Goal: Task Accomplishment & Management: Manage account settings

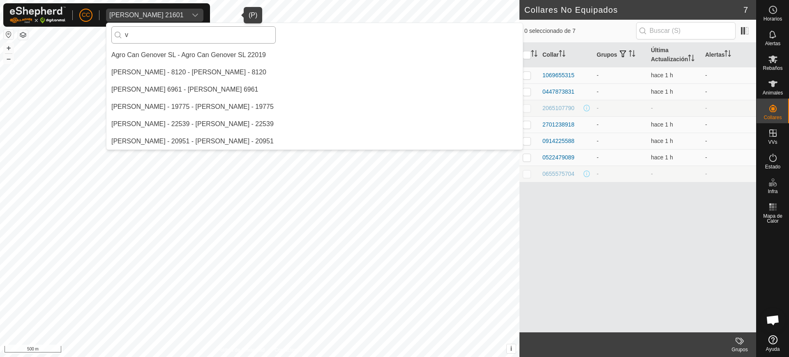
scroll to position [1191, 0]
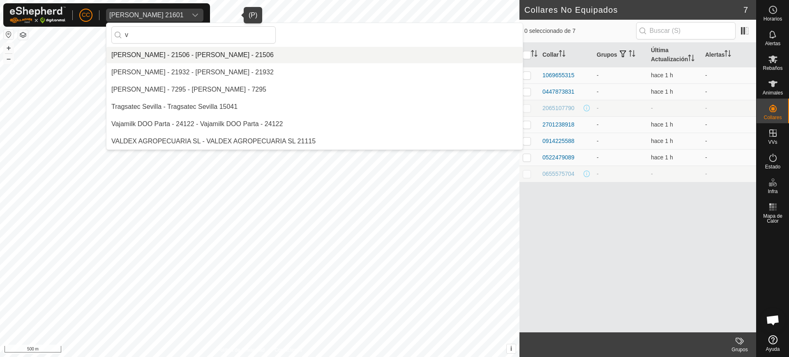
click at [95, 42] on div "CC [PERSON_NAME] 21601 v Agro Can [PERSON_NAME] SL - Agro Can [PERSON_NAME] SL …" at bounding box center [394, 178] width 789 height 357
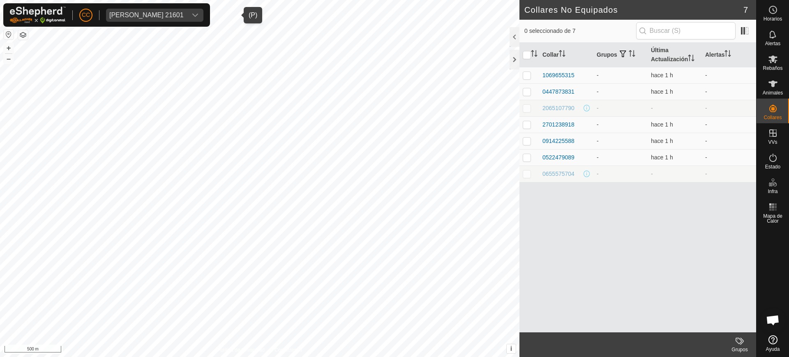
click at [124, 15] on div "[PERSON_NAME] 21601" at bounding box center [146, 15] width 74 height 7
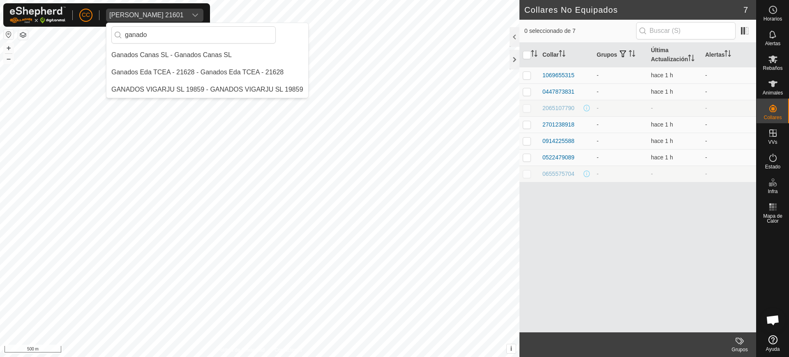
scroll to position [0, 0]
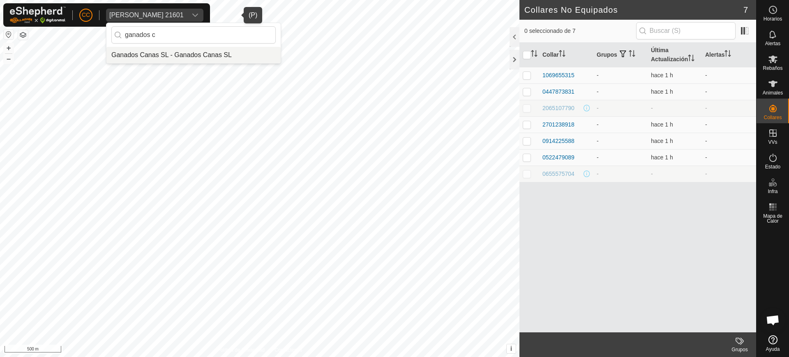
type input "ganados c"
click at [191, 54] on li "Ganados Canas SL - Ganados Canas SL" at bounding box center [193, 55] width 174 height 16
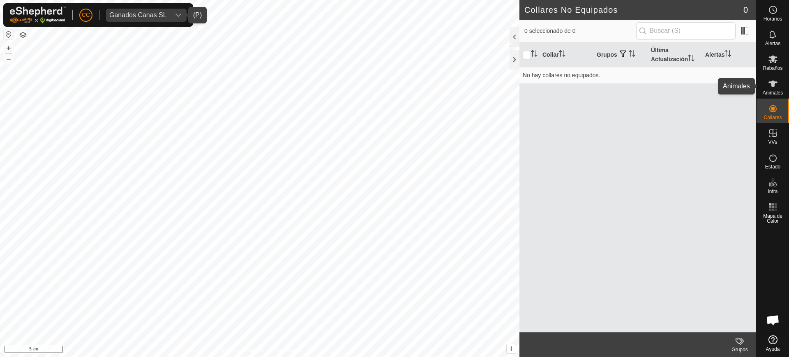
click at [786, 85] on div "Animales" at bounding box center [773, 86] width 32 height 25
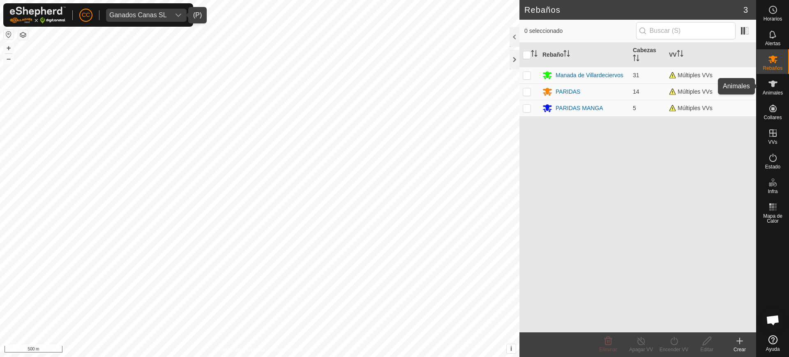
click at [767, 90] on span "Animales" at bounding box center [773, 92] width 20 height 5
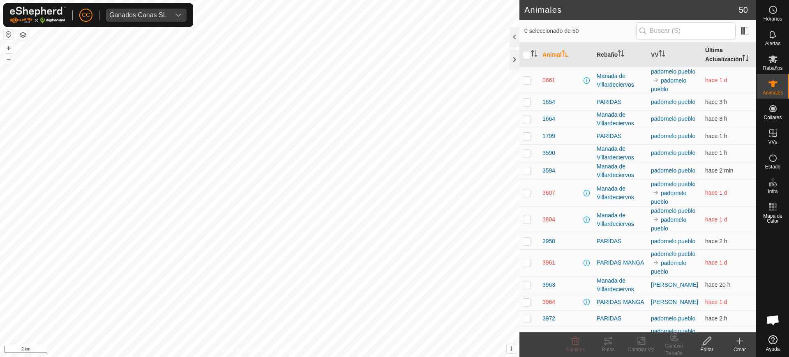
click at [714, 56] on th "Última Actualización" at bounding box center [729, 55] width 54 height 25
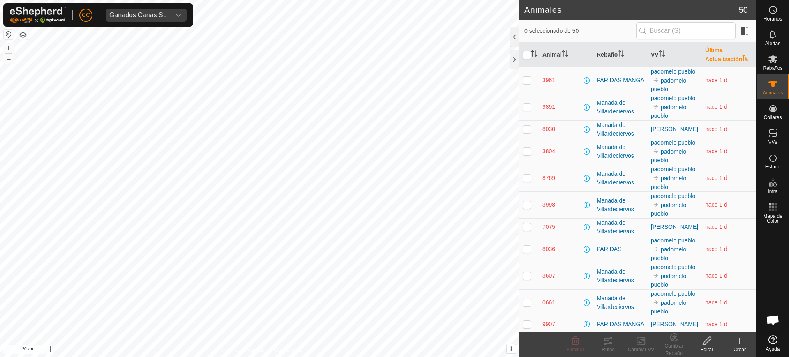
click at [5, 30] on button "button" at bounding box center [9, 35] width 10 height 10
click at [7, 37] on button "button" at bounding box center [9, 35] width 10 height 10
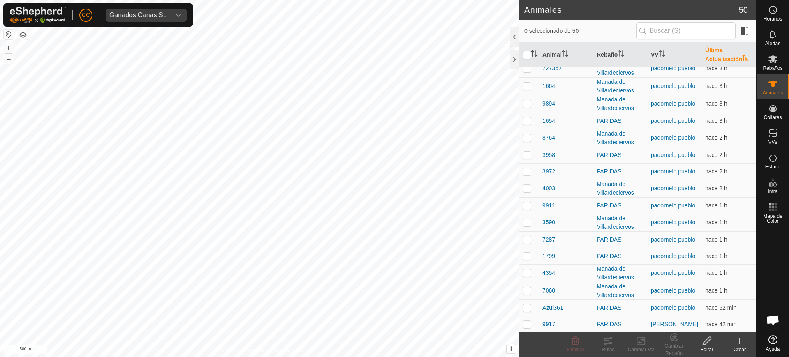
scroll to position [617, 0]
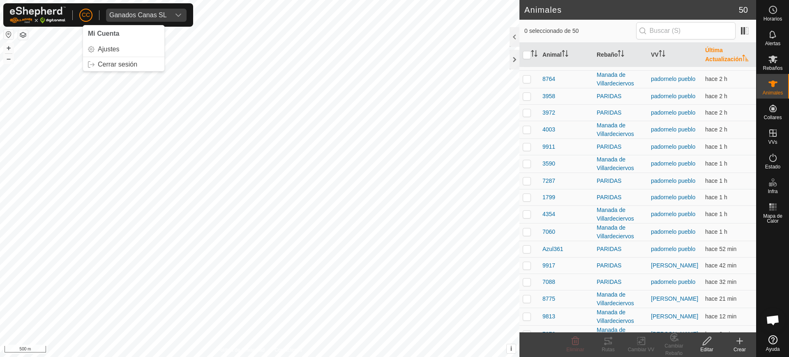
click at [90, 16] on p-avatar "CC" at bounding box center [85, 15] width 13 height 13
click at [103, 60] on link "Cerrar sesión" at bounding box center [123, 64] width 81 height 13
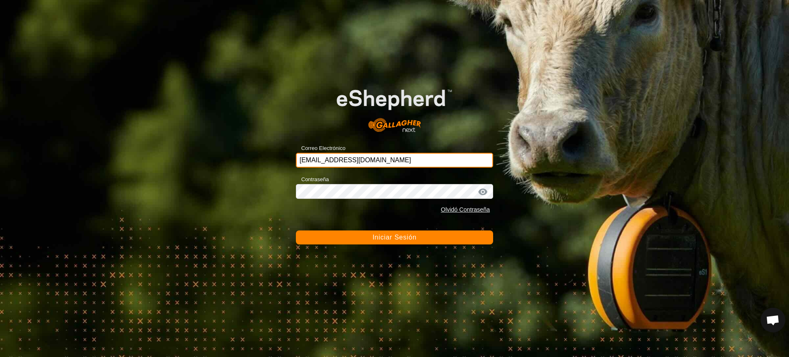
drag, startPoint x: 374, startPoint y: 160, endPoint x: 210, endPoint y: 162, distance: 163.6
click at [210, 162] on div "Correo Electrónico ccallejero@digitanimal.com Contraseña Olvidó Contraseña Inic…" at bounding box center [394, 178] width 789 height 357
type input "ganadoscanassl@correoganadero.es"
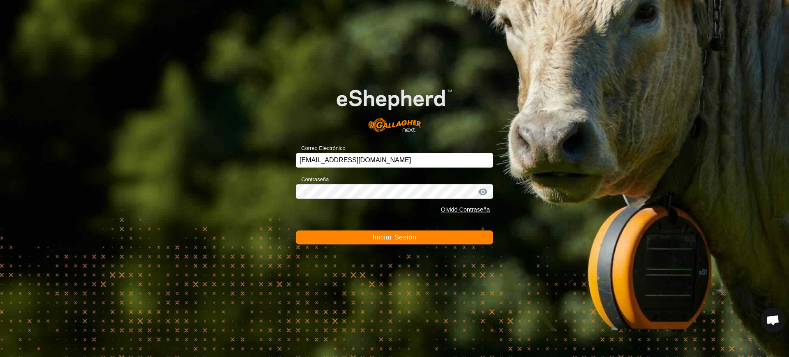
click at [373, 235] on span "Iniciar Sesión" at bounding box center [394, 237] width 44 height 7
